Goal: Task Accomplishment & Management: Manage account settings

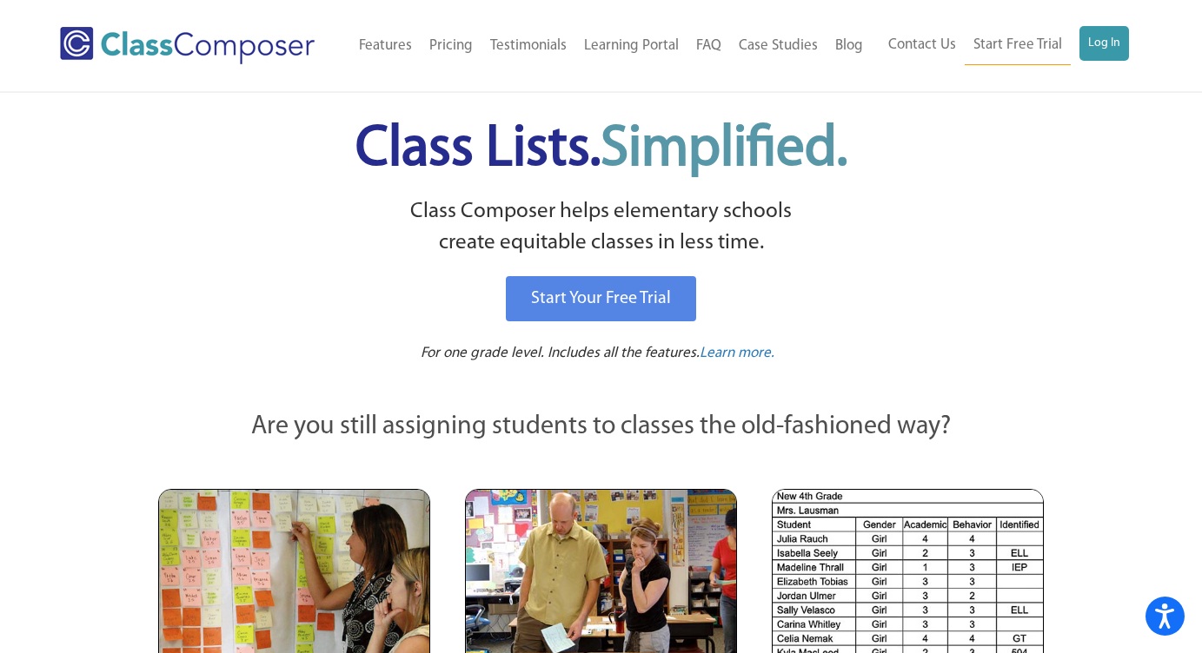
click at [1078, 71] on div "Menu Home Old Features Pricing Testimonials Learning Portal FAQ Case Studies Bl…" at bounding box center [601, 45] width 1082 height 91
click at [1094, 49] on link "Log In" at bounding box center [1104, 43] width 50 height 35
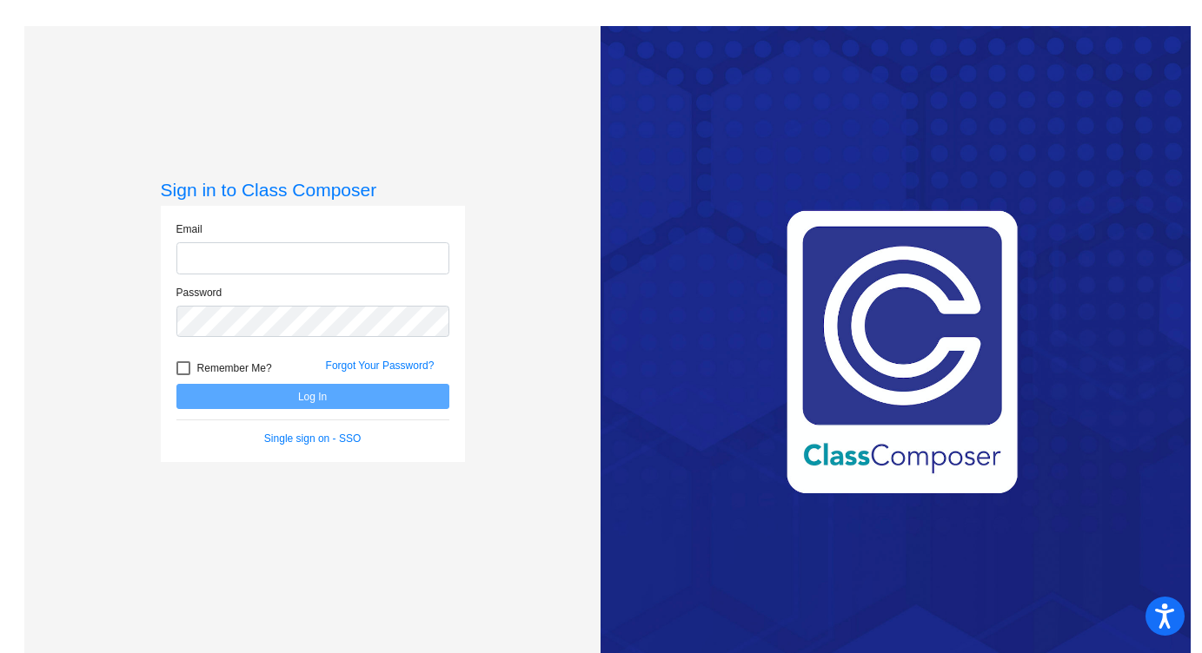
type input "jhansen@sd25.org"
click at [298, 395] on button "Log In" at bounding box center [312, 396] width 273 height 25
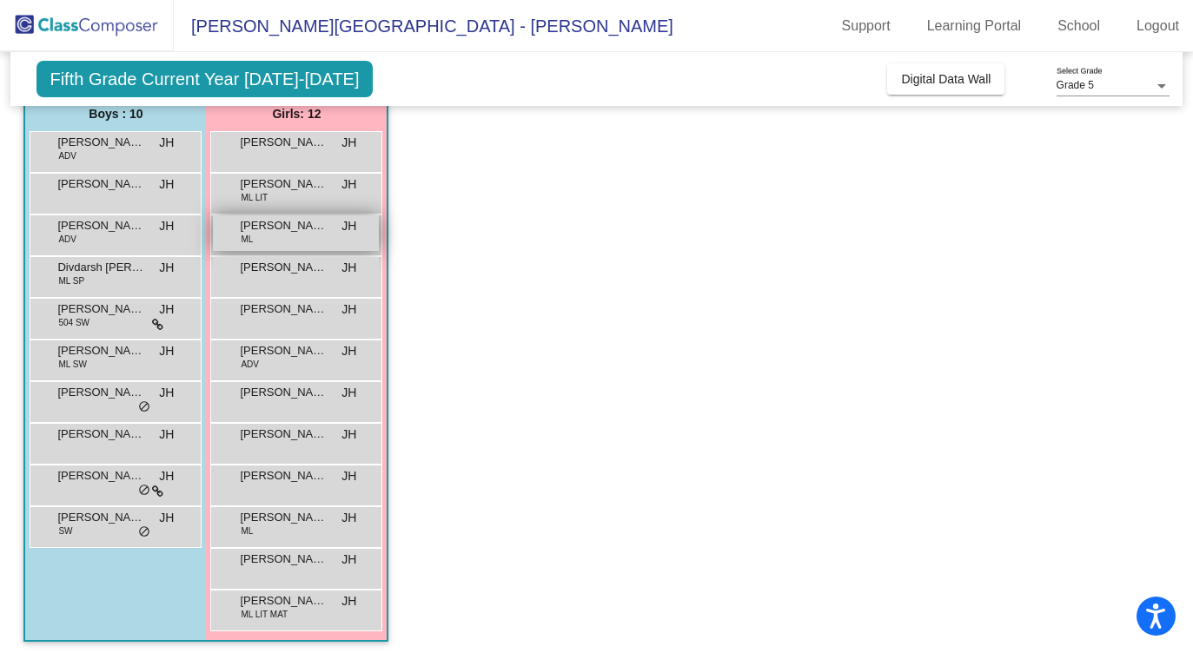
scroll to position [153, 0]
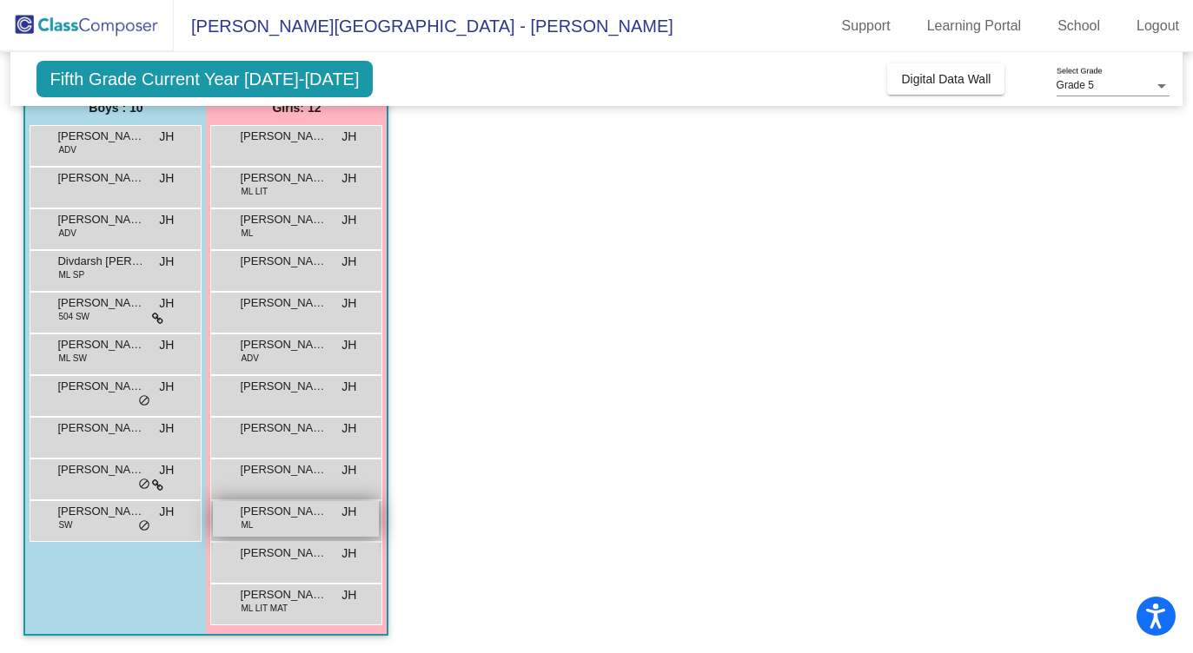
click at [262, 530] on div "Polina Savelieva ML JH lock do_not_disturb_alt" at bounding box center [296, 519] width 166 height 36
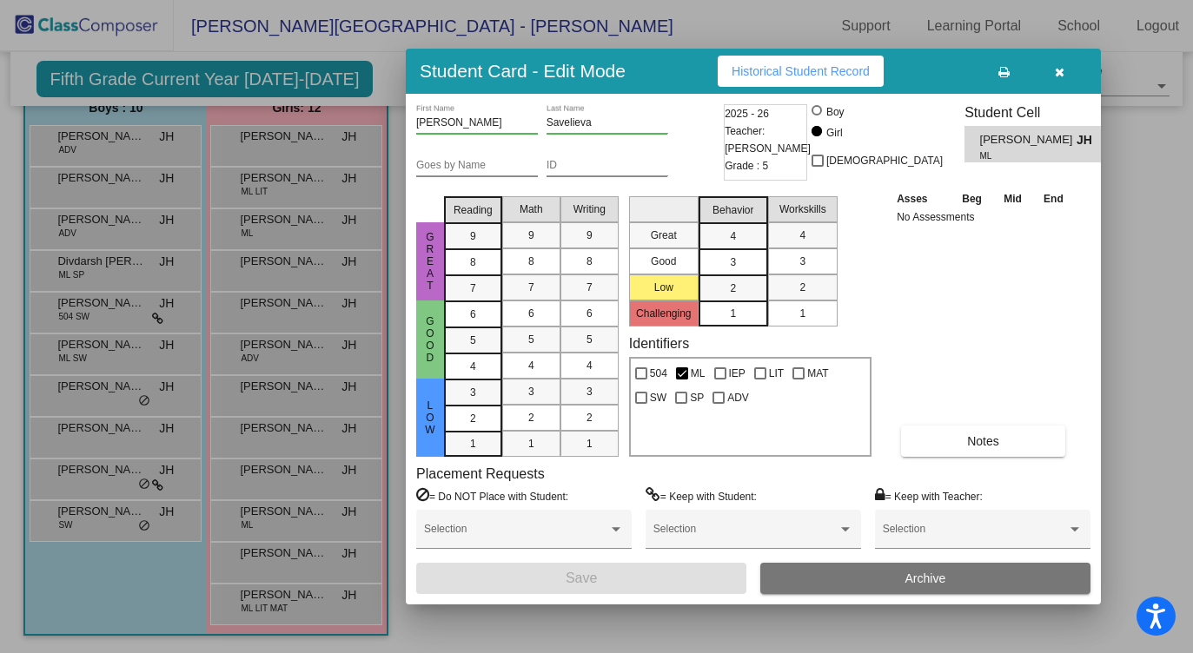
scroll to position [0, 0]
click at [1062, 72] on icon "button" at bounding box center [1060, 72] width 10 height 12
